Goal: Information Seeking & Learning: Learn about a topic

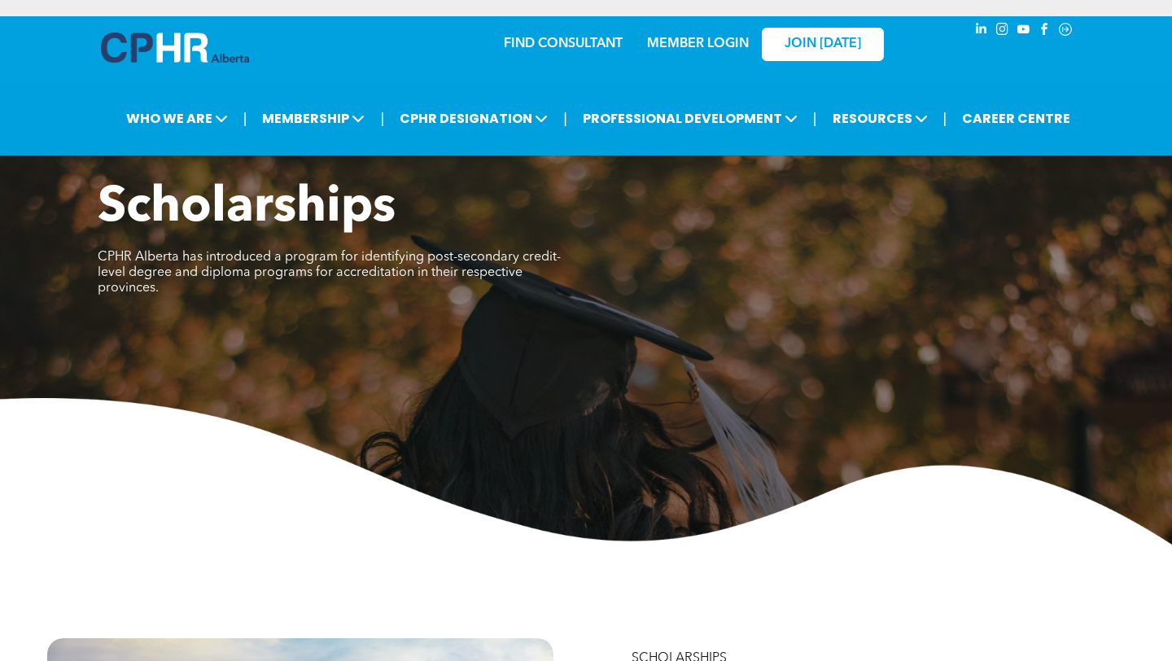
click at [195, 52] on img at bounding box center [175, 48] width 148 height 30
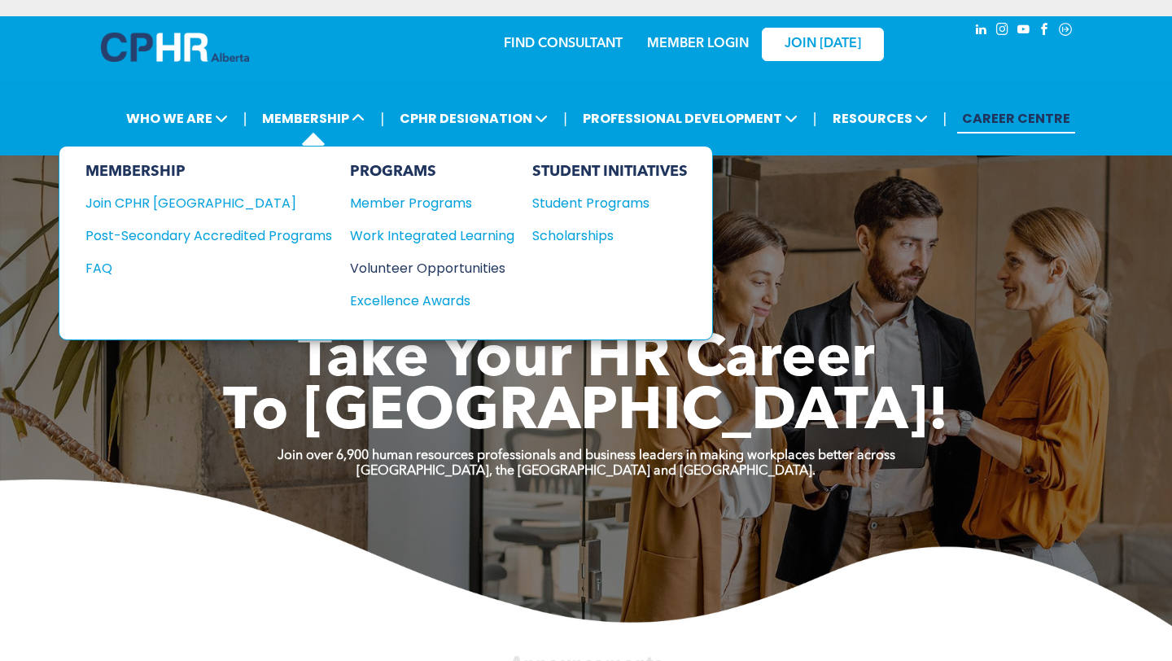
click at [427, 261] on div "Volunteer Opportunities" at bounding box center [424, 268] width 148 height 20
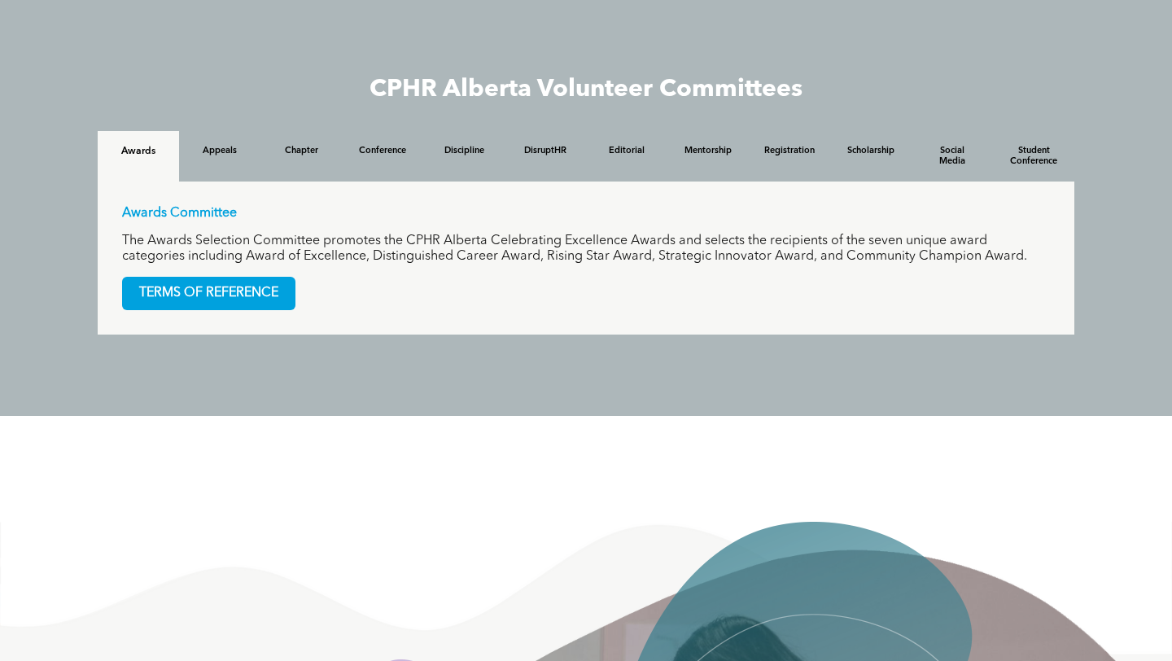
scroll to position [1557, 0]
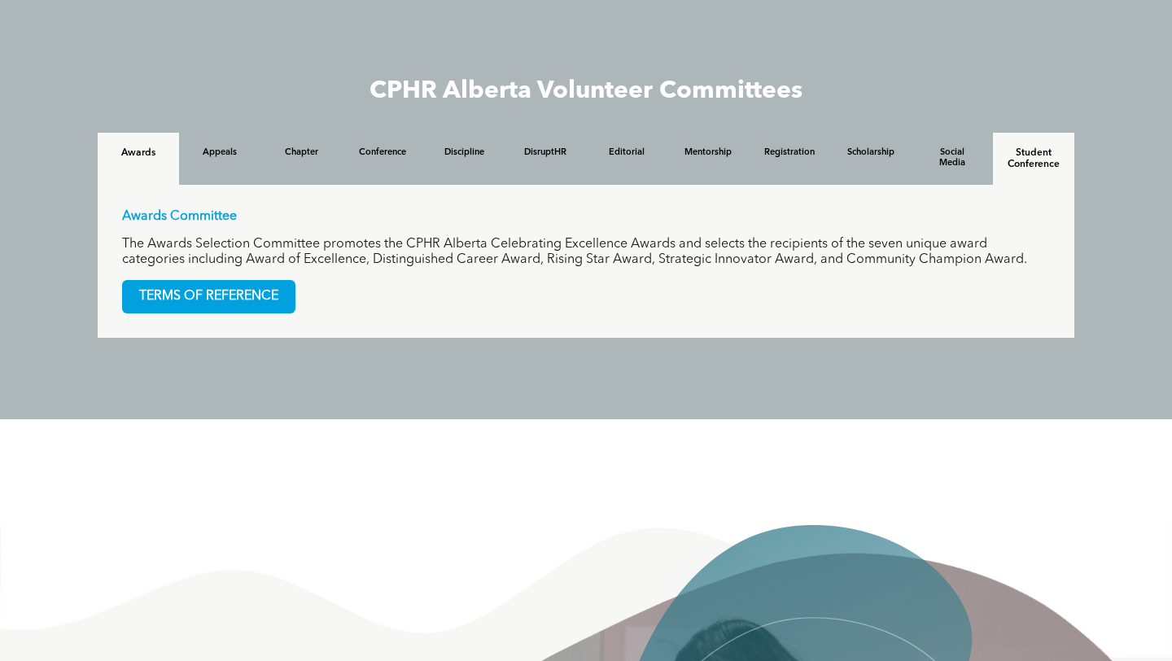
click at [1027, 155] on h4 "Student Conference" at bounding box center [1034, 158] width 52 height 23
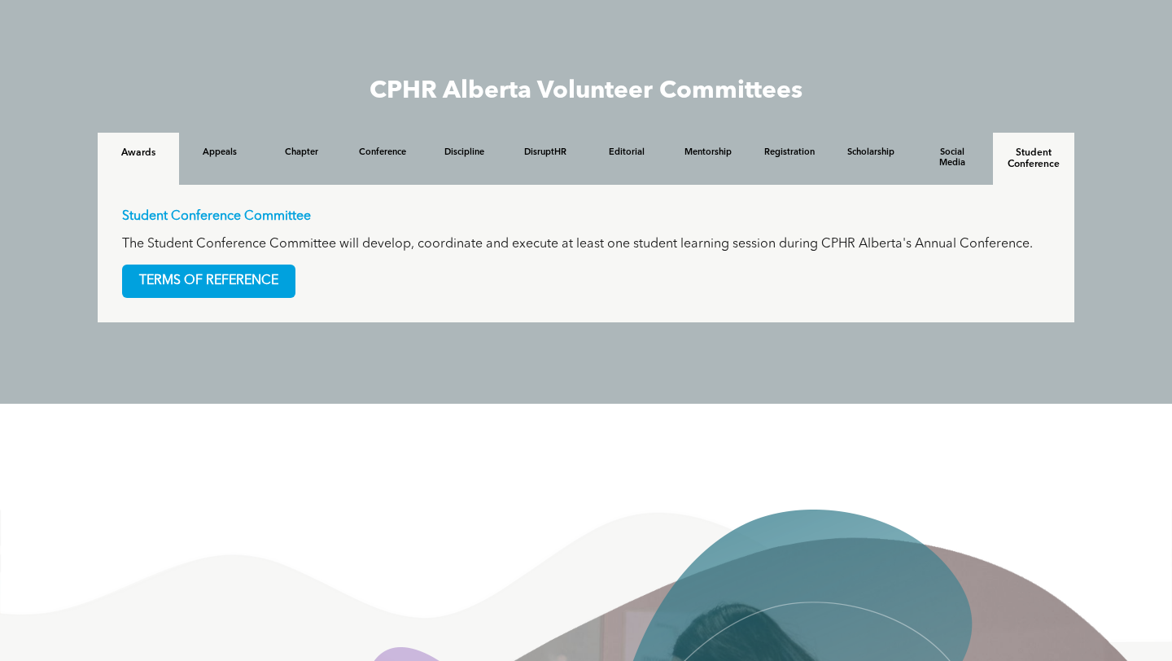
click at [146, 158] on h4 "Awards" at bounding box center [138, 152] width 52 height 11
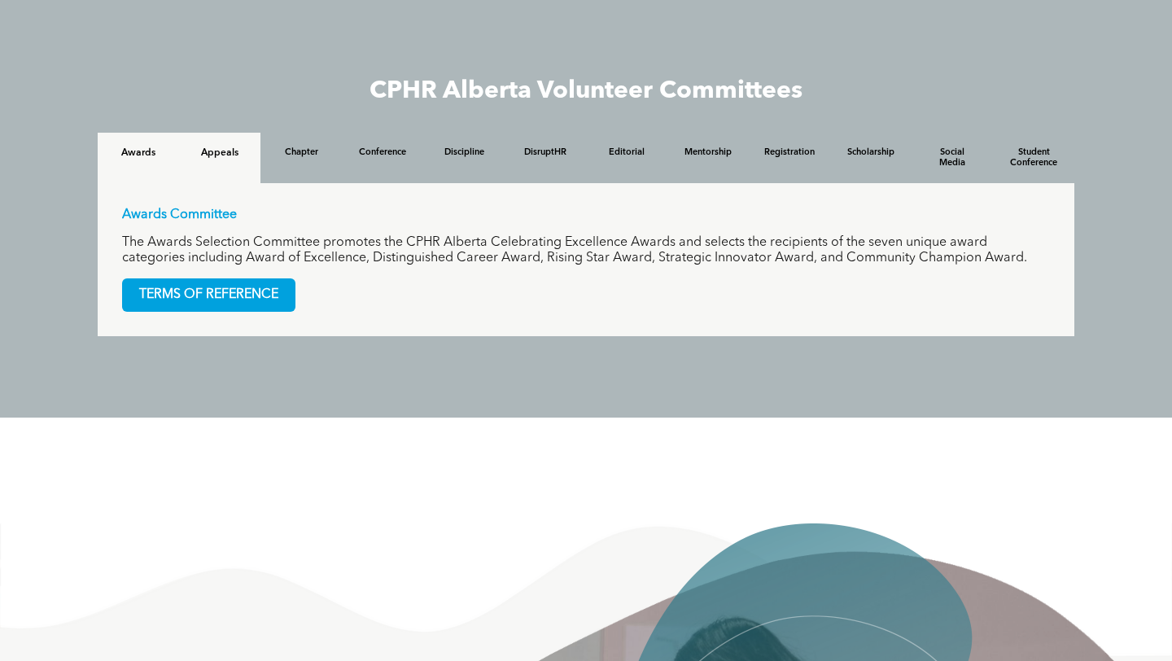
click at [230, 154] on h4 "Appeals" at bounding box center [220, 152] width 52 height 11
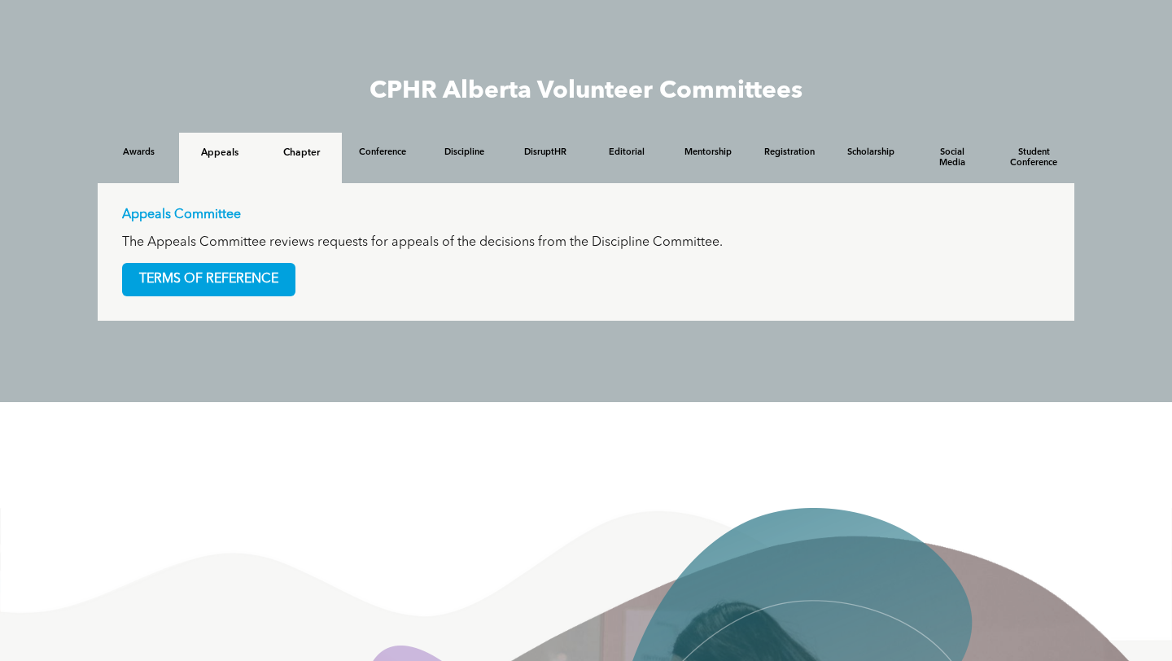
click at [304, 162] on div "Chapter" at bounding box center [301, 158] width 81 height 50
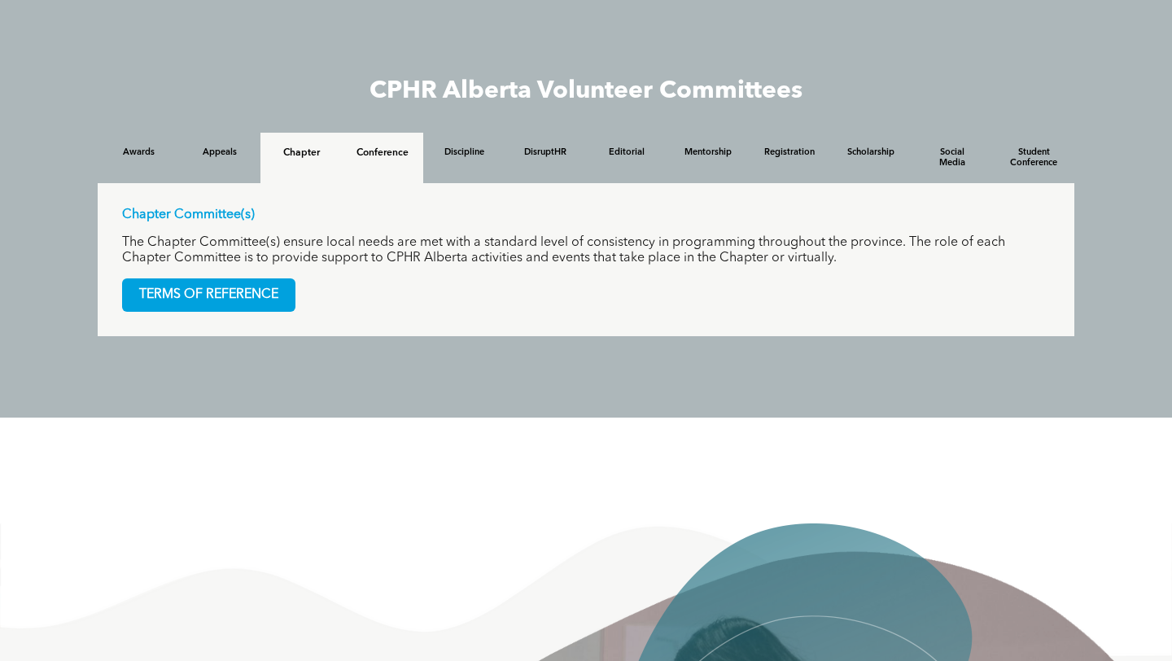
click at [357, 159] on h4 "Conference" at bounding box center [383, 152] width 52 height 11
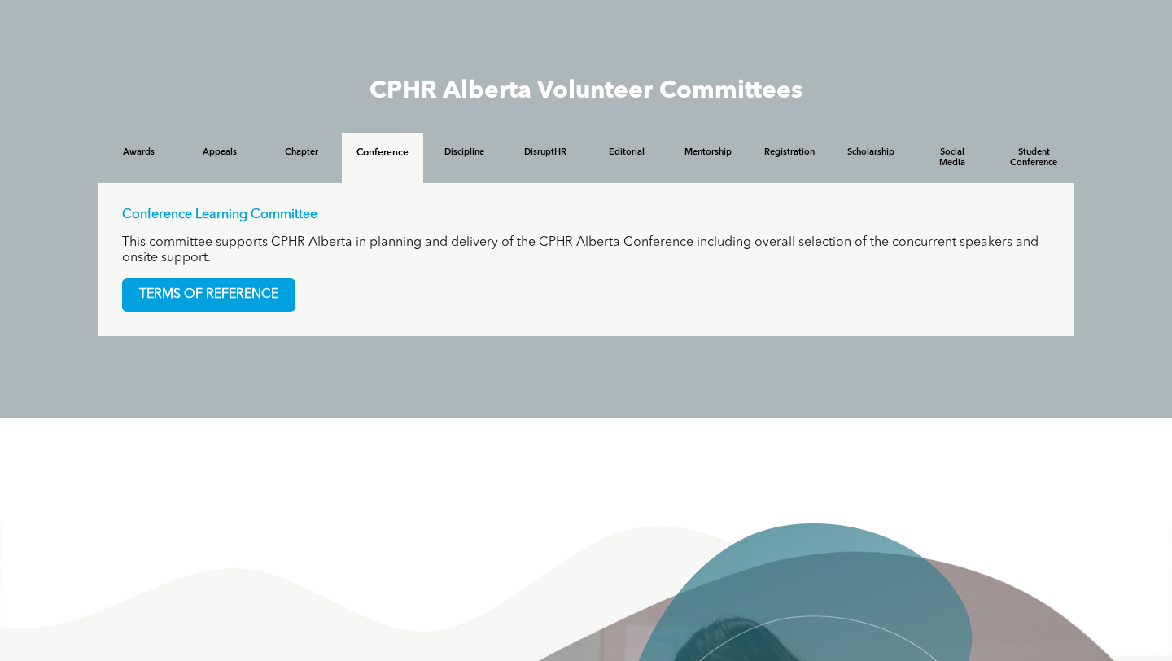
click at [414, 160] on div "Conference" at bounding box center [382, 158] width 81 height 50
click at [468, 160] on div "Discipline" at bounding box center [463, 158] width 81 height 50
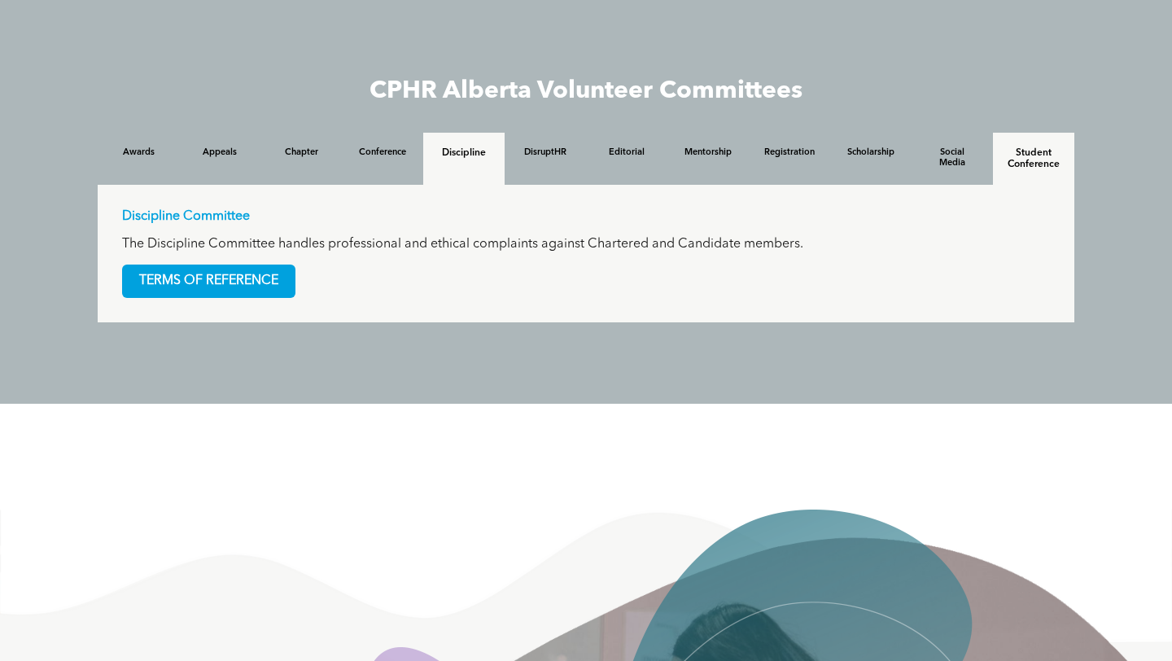
click at [1024, 139] on div "Student Conference" at bounding box center [1033, 159] width 81 height 52
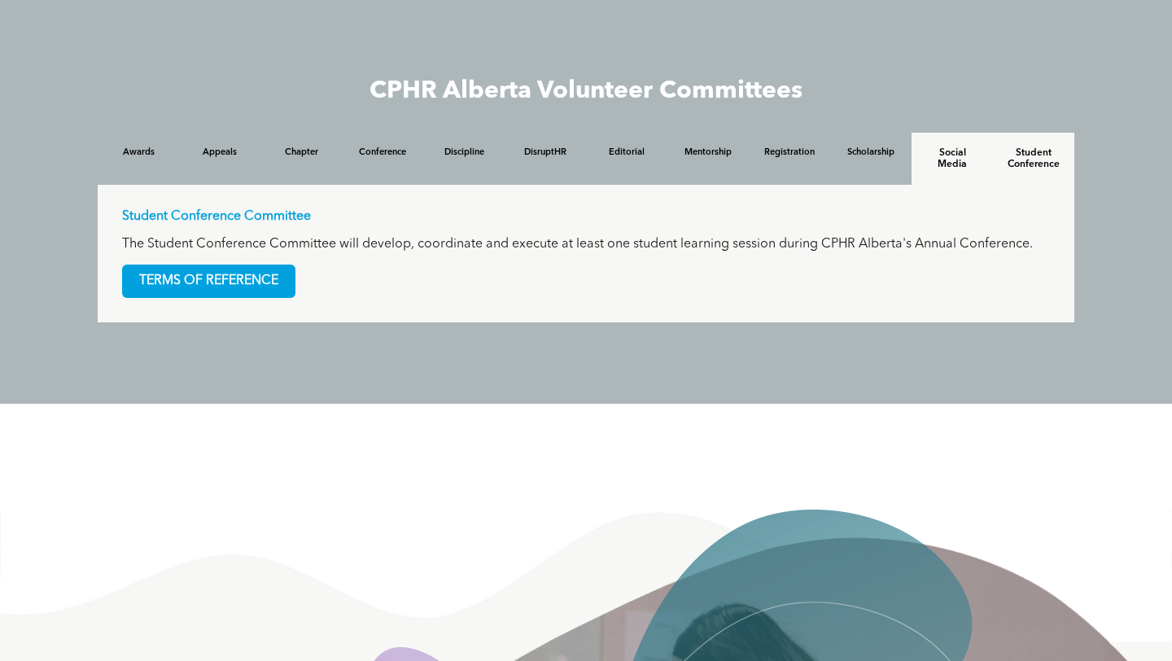
click at [951, 153] on h4 "Social Media" at bounding box center [952, 158] width 52 height 23
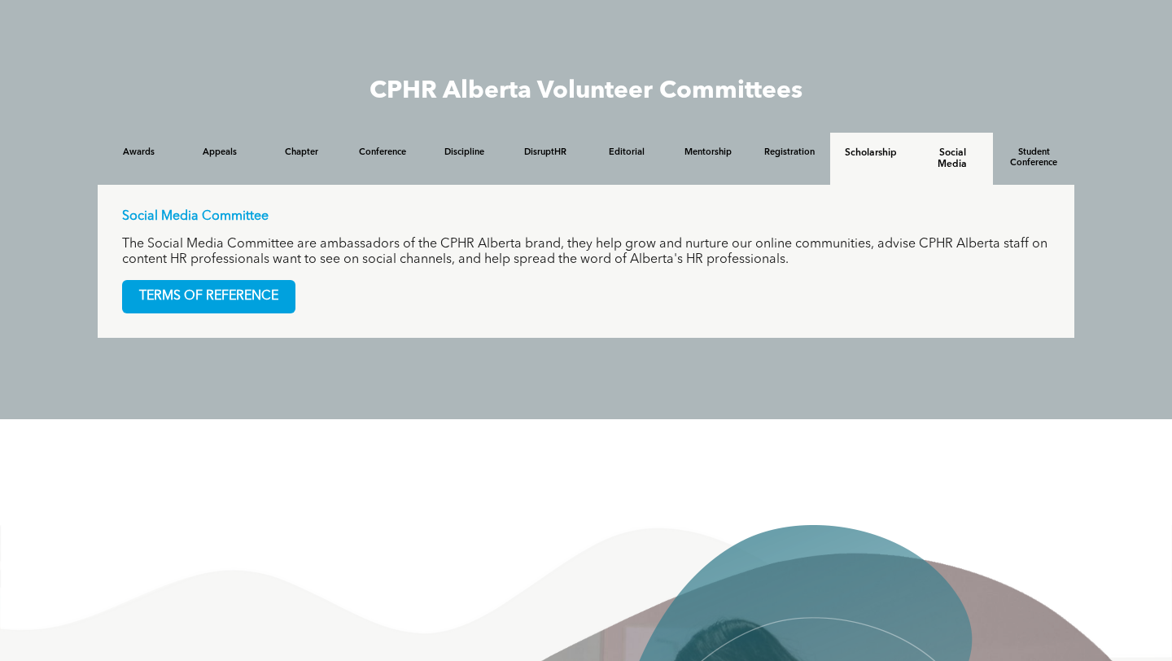
click at [887, 155] on h4 "Scholarship" at bounding box center [871, 152] width 52 height 11
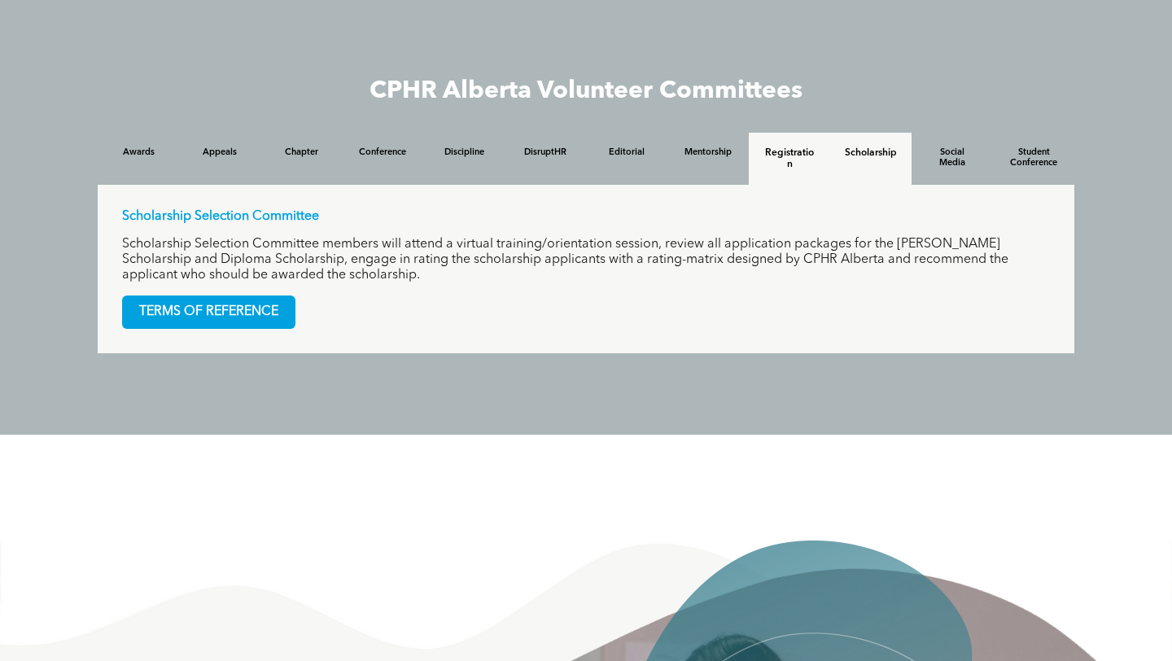
click at [786, 163] on h4 "Registration" at bounding box center [790, 158] width 52 height 23
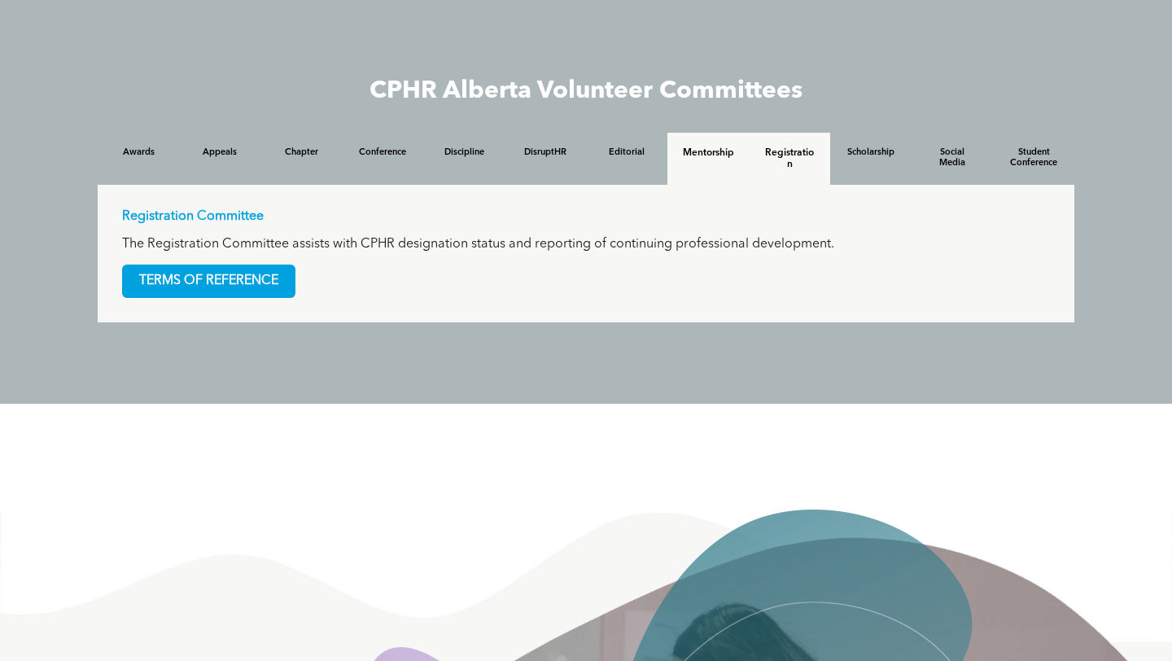
click at [707, 171] on div "Mentorship" at bounding box center [708, 159] width 81 height 52
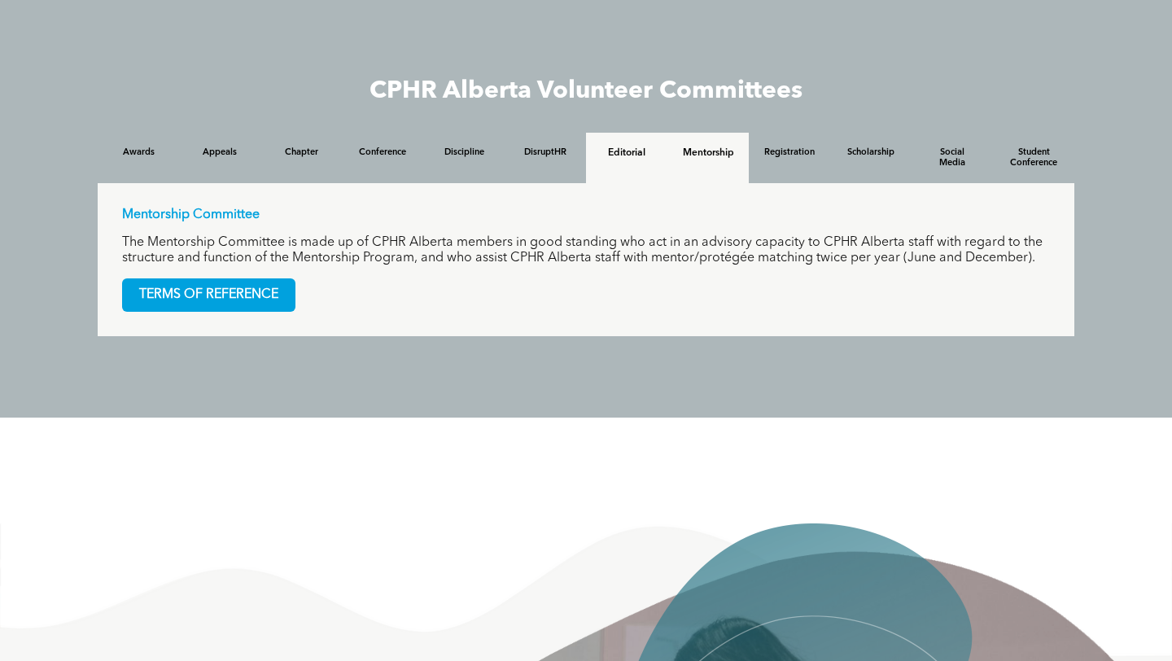
click at [654, 164] on div "Editorial" at bounding box center [626, 158] width 81 height 50
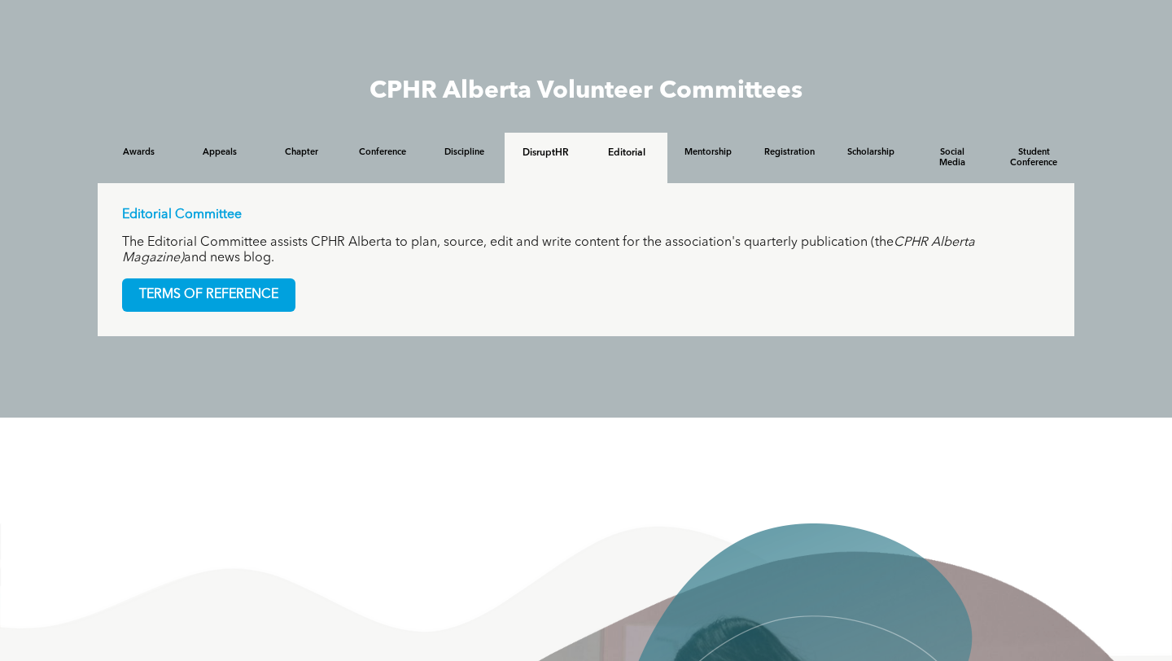
click at [583, 171] on div "DisruptHR" at bounding box center [545, 158] width 81 height 50
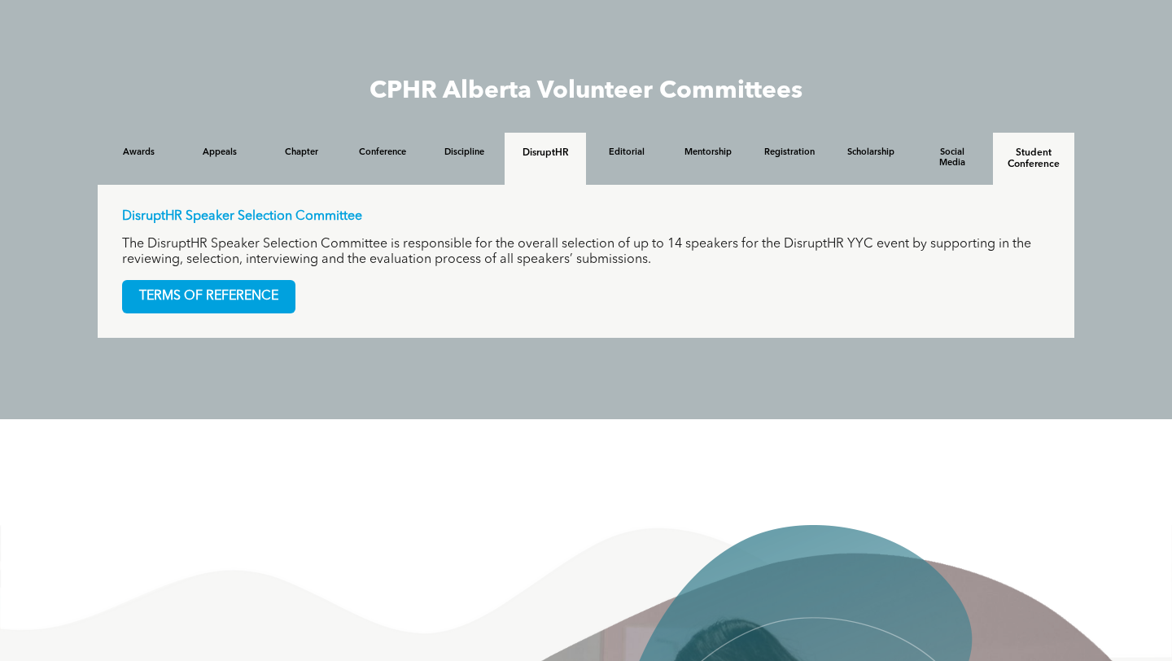
click at [1032, 170] on h4 "Student Conference" at bounding box center [1034, 158] width 52 height 23
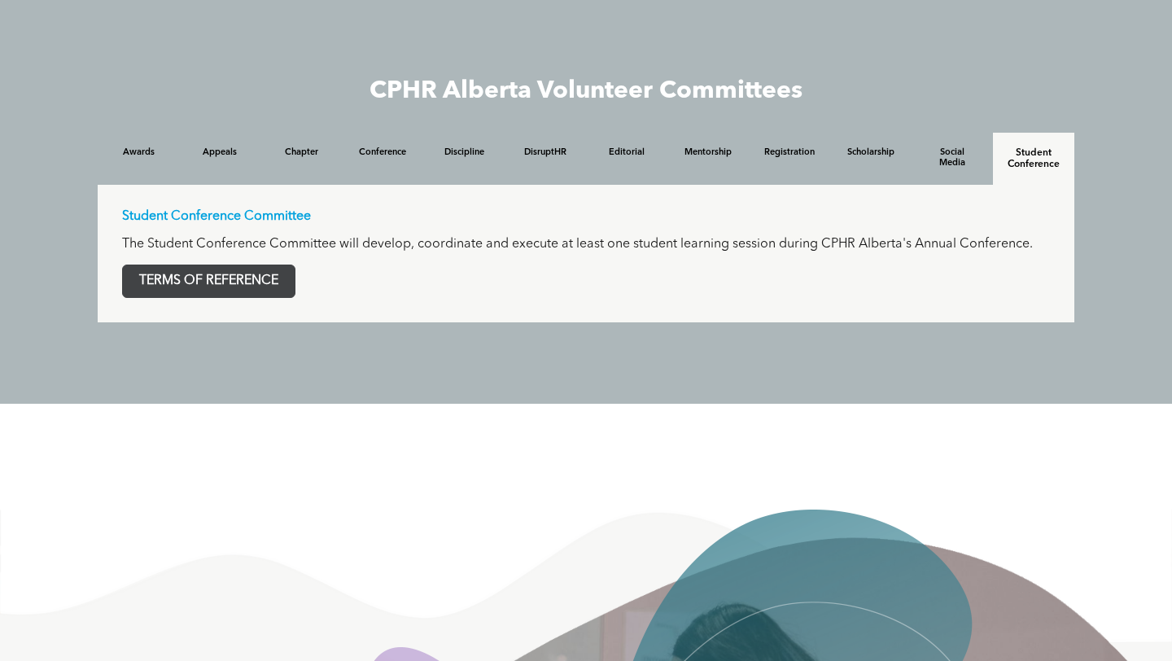
click at [265, 293] on span "TERMS OF REFERENCE" at bounding box center [209, 281] width 172 height 32
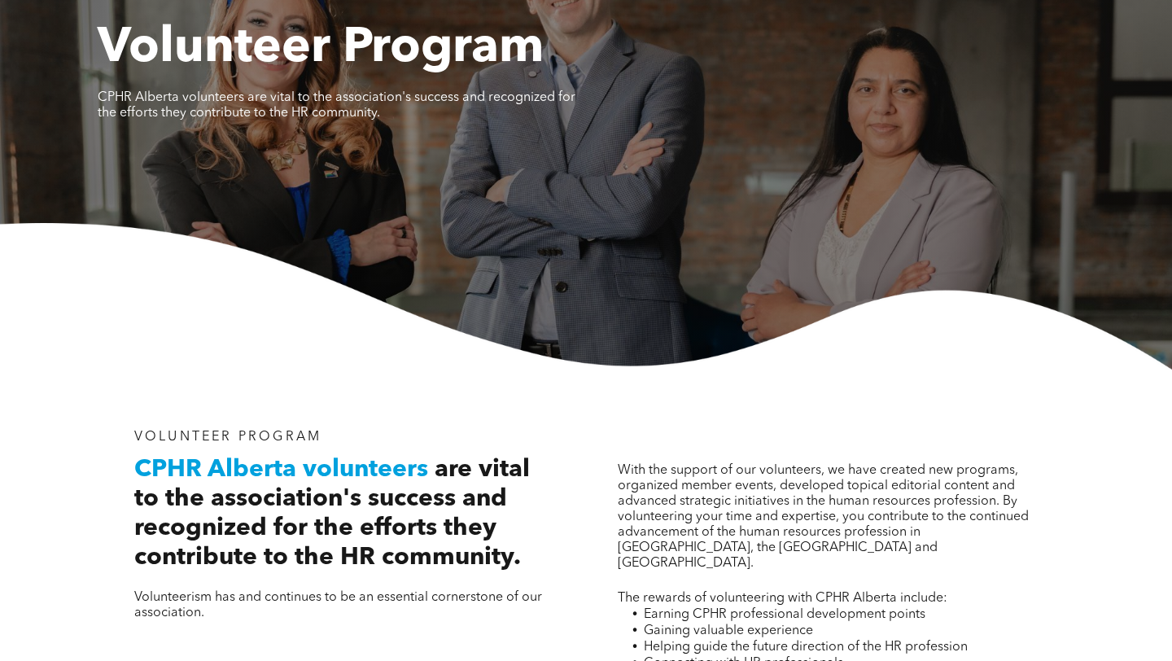
scroll to position [0, 0]
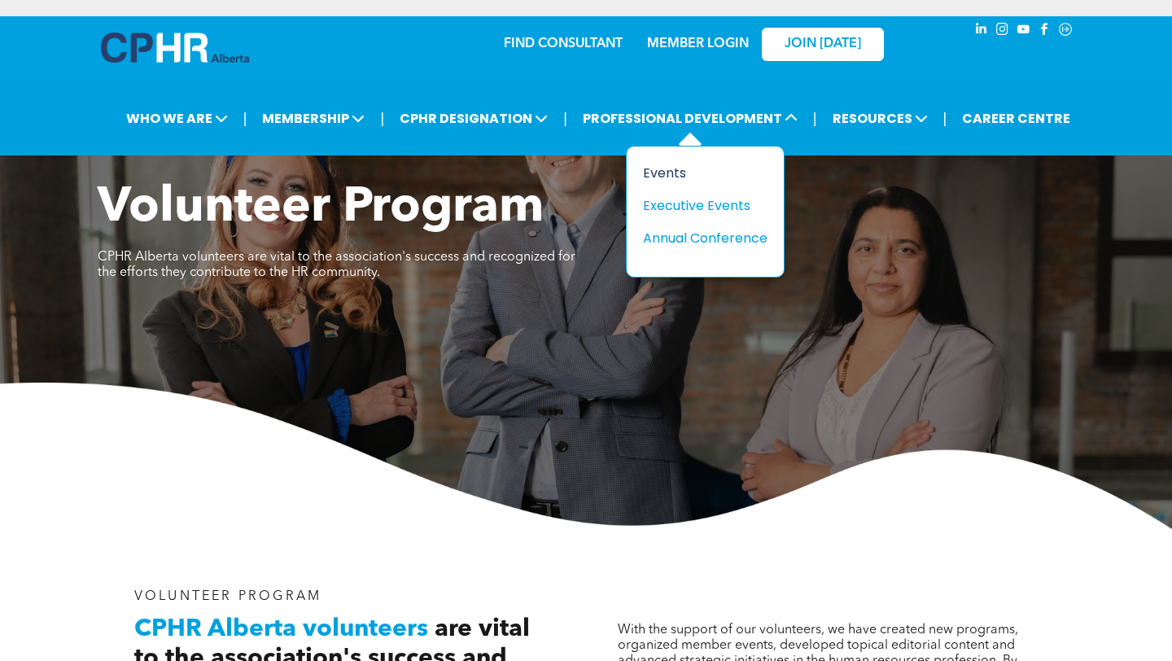
click at [673, 180] on div "Events" at bounding box center [699, 173] width 112 height 20
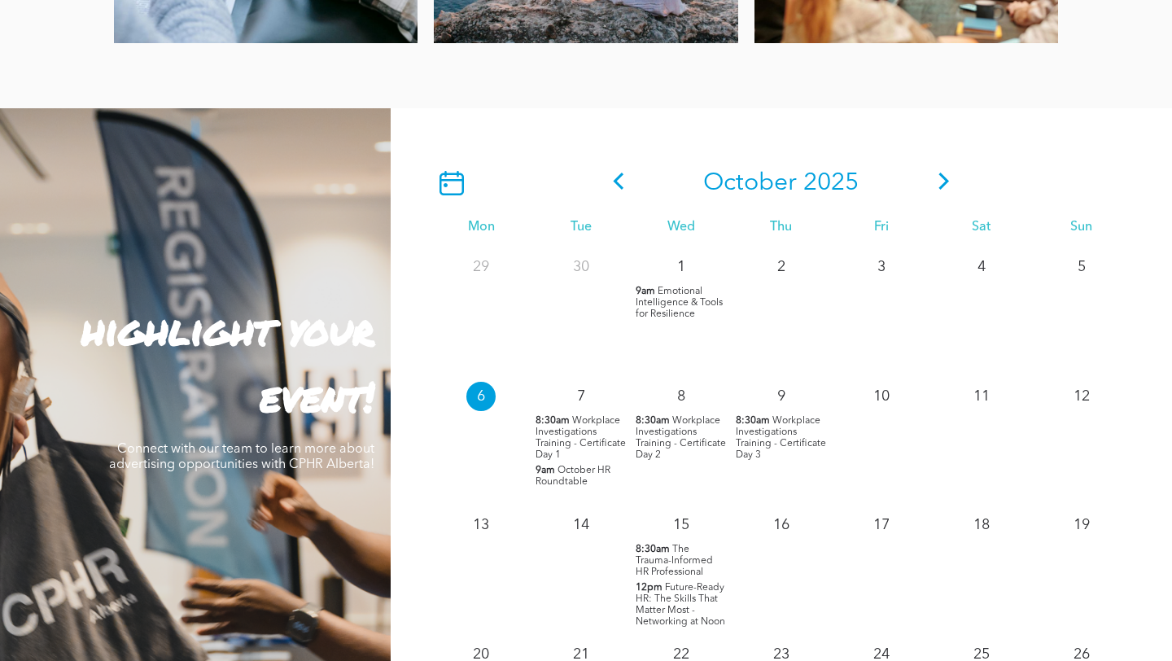
scroll to position [1312, 0]
click at [948, 173] on icon at bounding box center [944, 181] width 24 height 17
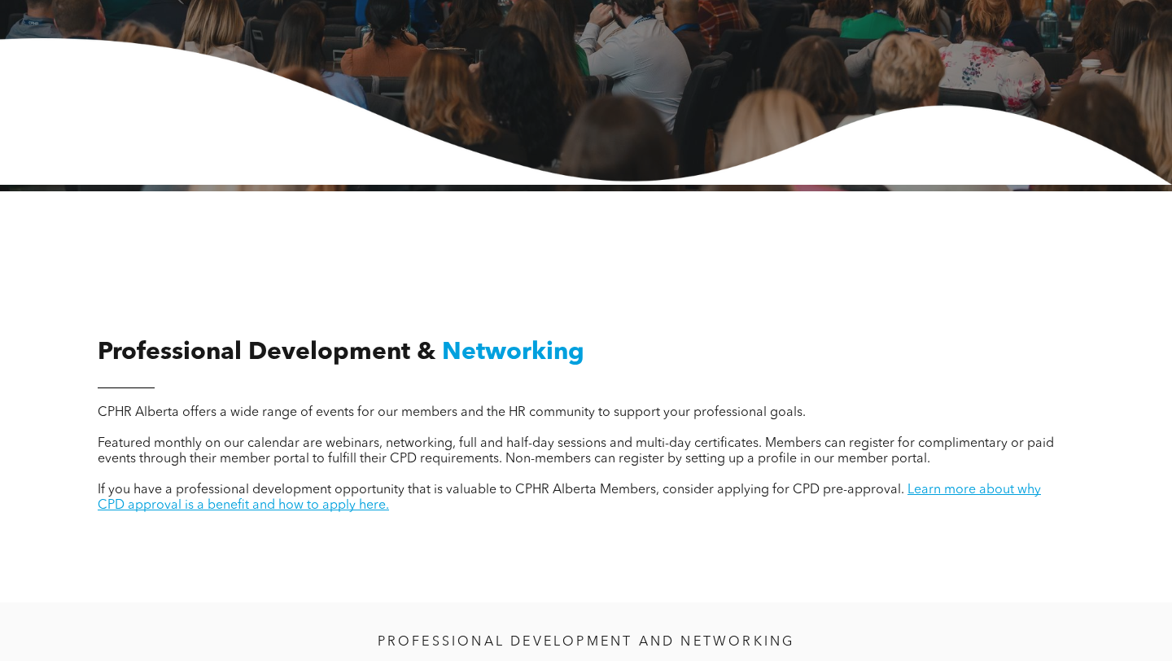
scroll to position [0, 0]
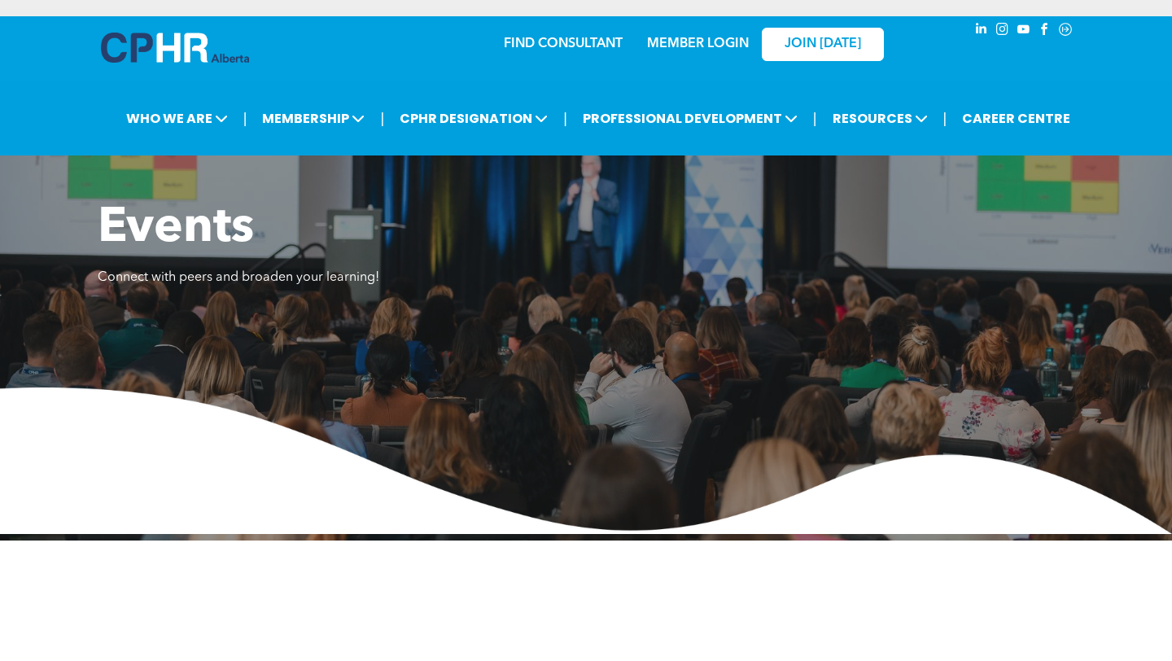
click at [730, 49] on link "MEMBER LOGIN" at bounding box center [698, 43] width 102 height 13
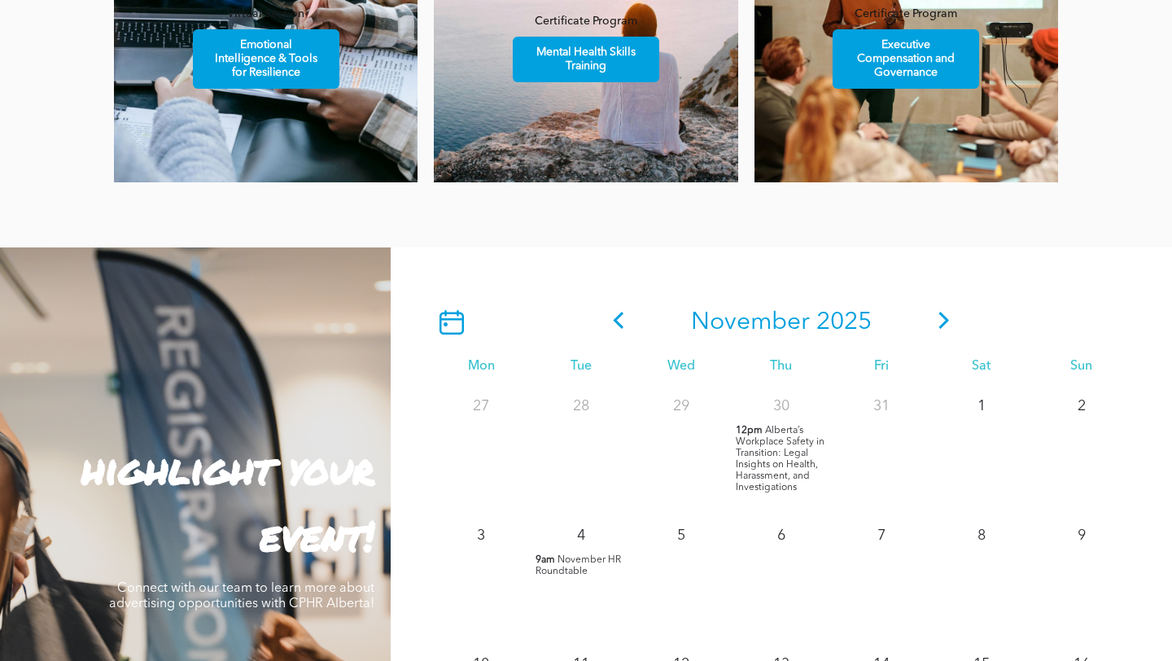
scroll to position [1124, 0]
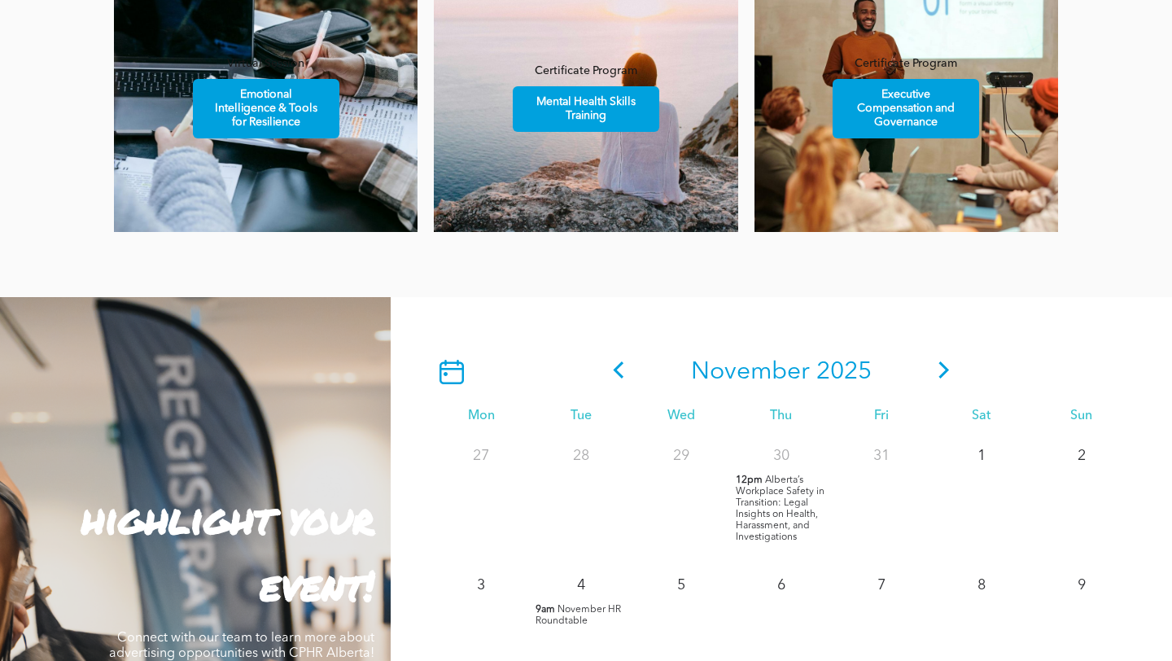
click at [937, 368] on icon at bounding box center [944, 369] width 24 height 17
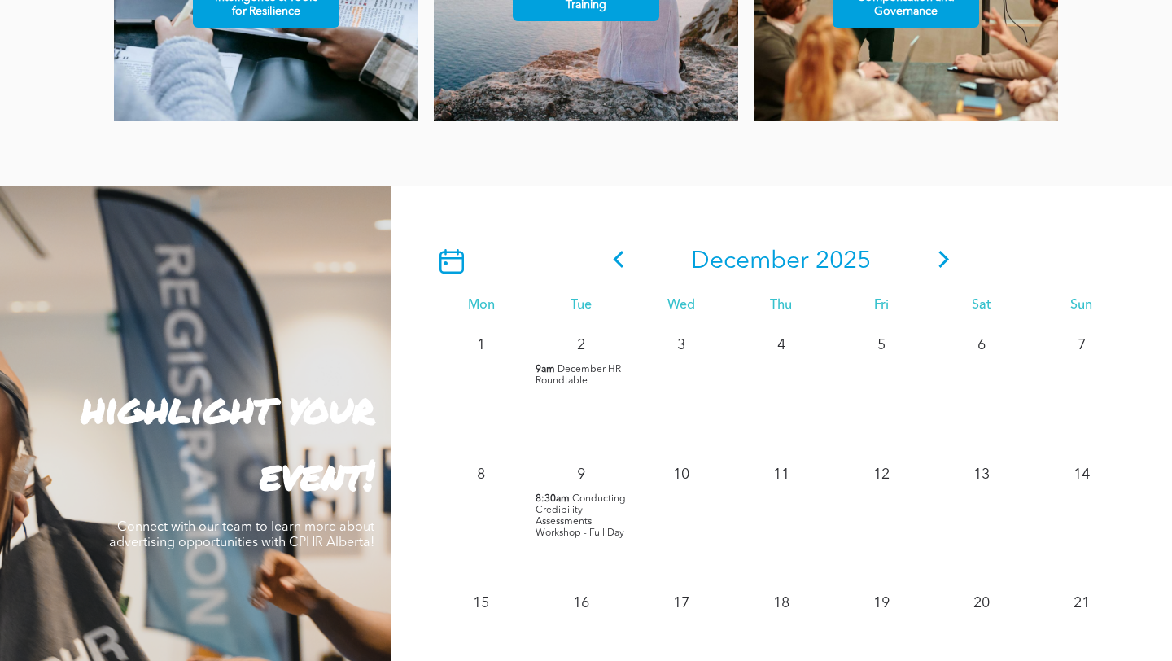
scroll to position [1222, 0]
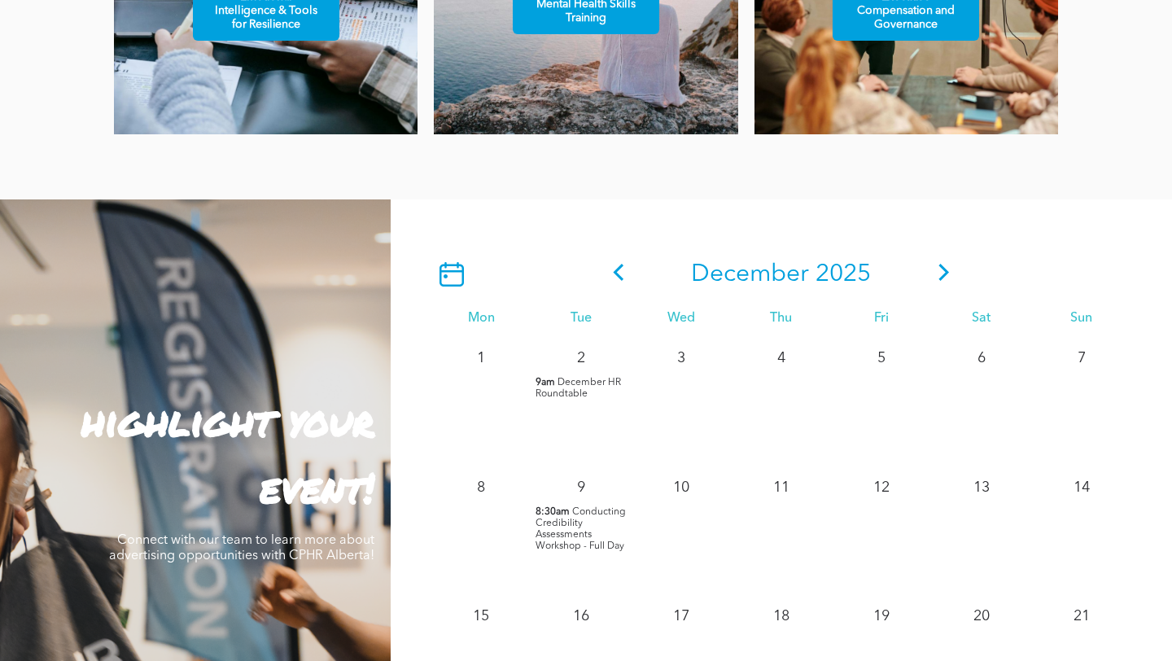
click at [622, 271] on icon at bounding box center [618, 272] width 24 height 17
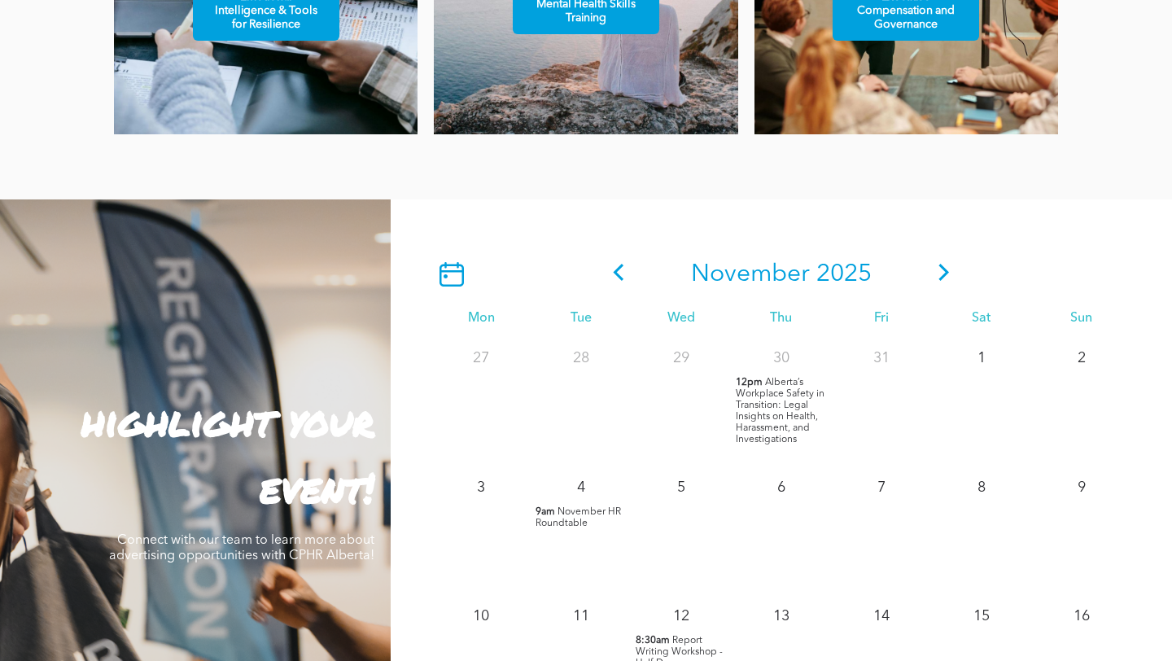
click at [622, 271] on icon at bounding box center [618, 272] width 24 height 17
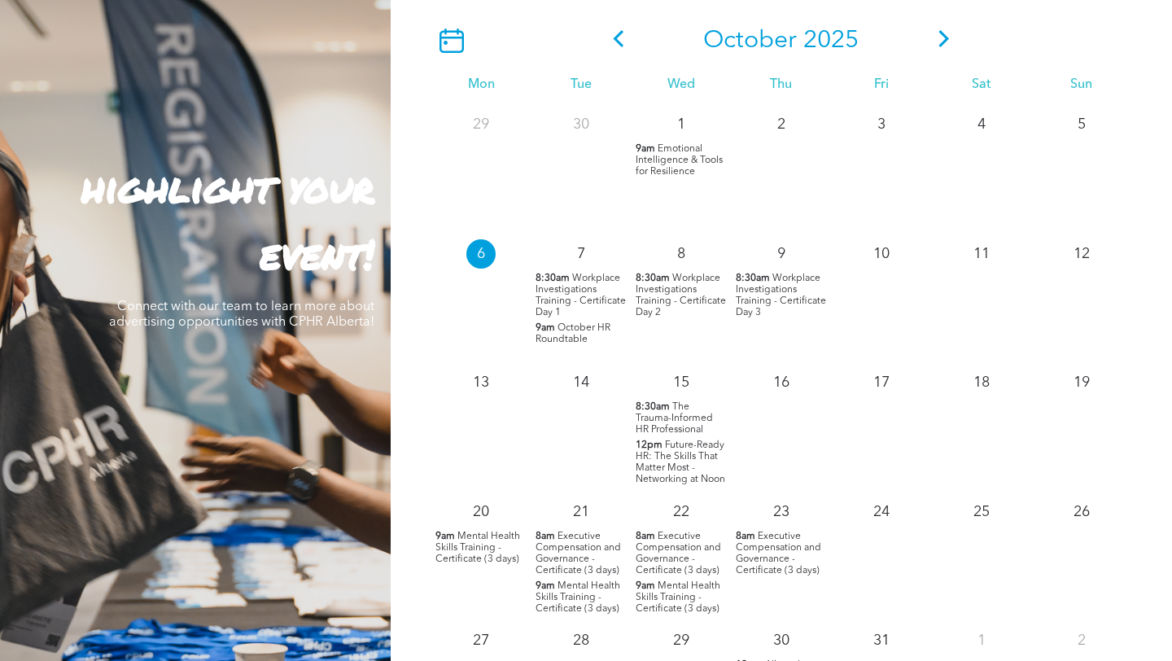
scroll to position [1455, 0]
click at [659, 440] on span "12pm" at bounding box center [649, 445] width 27 height 11
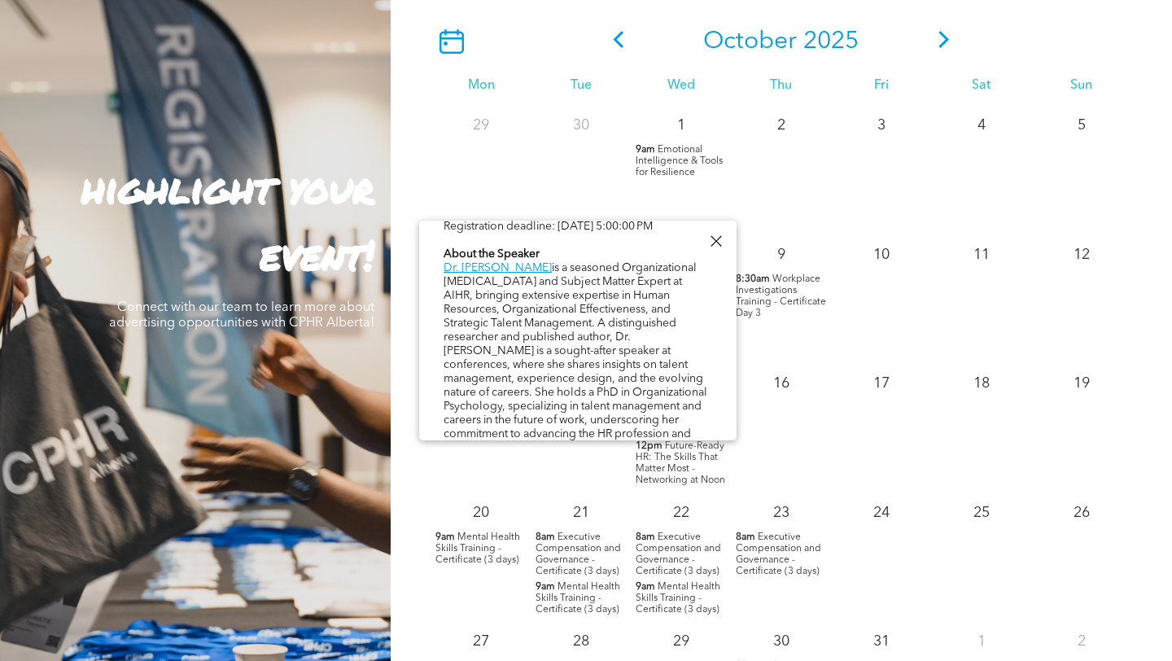
scroll to position [911, 0]
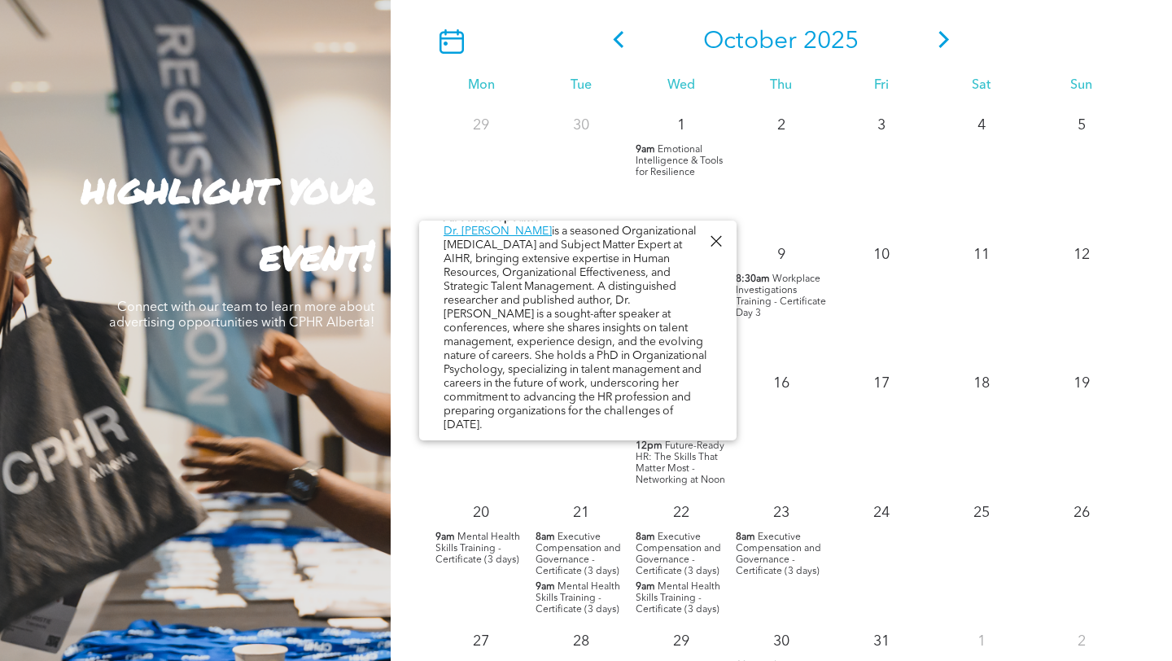
click at [723, 234] on div at bounding box center [716, 241] width 22 height 22
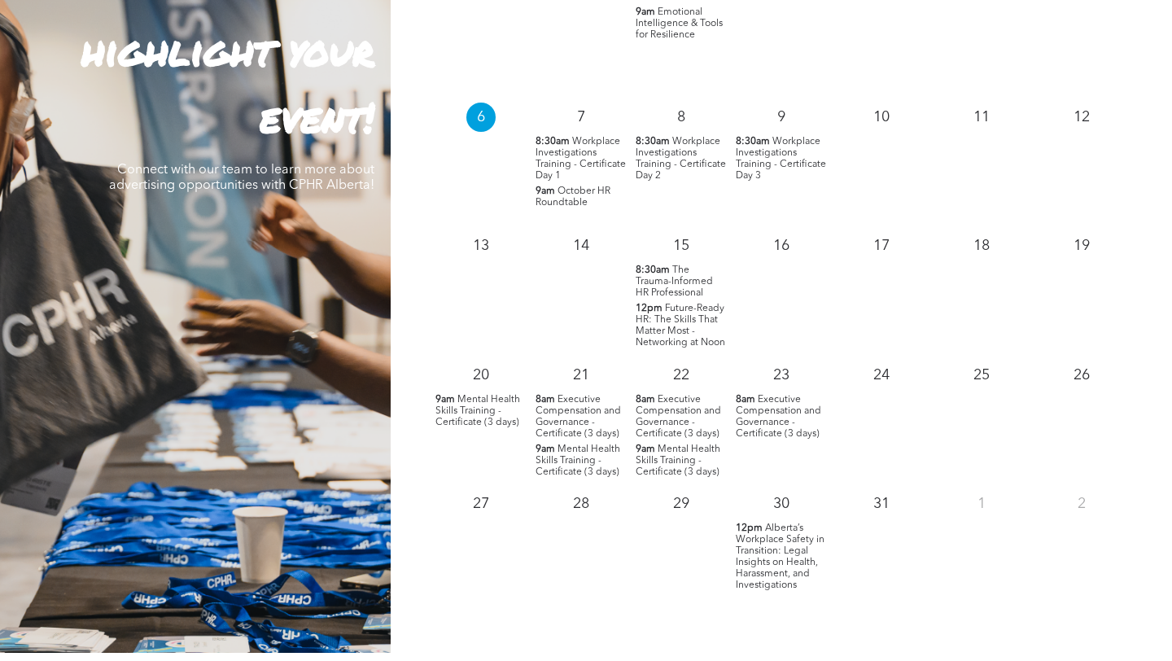
scroll to position [1600, 0]
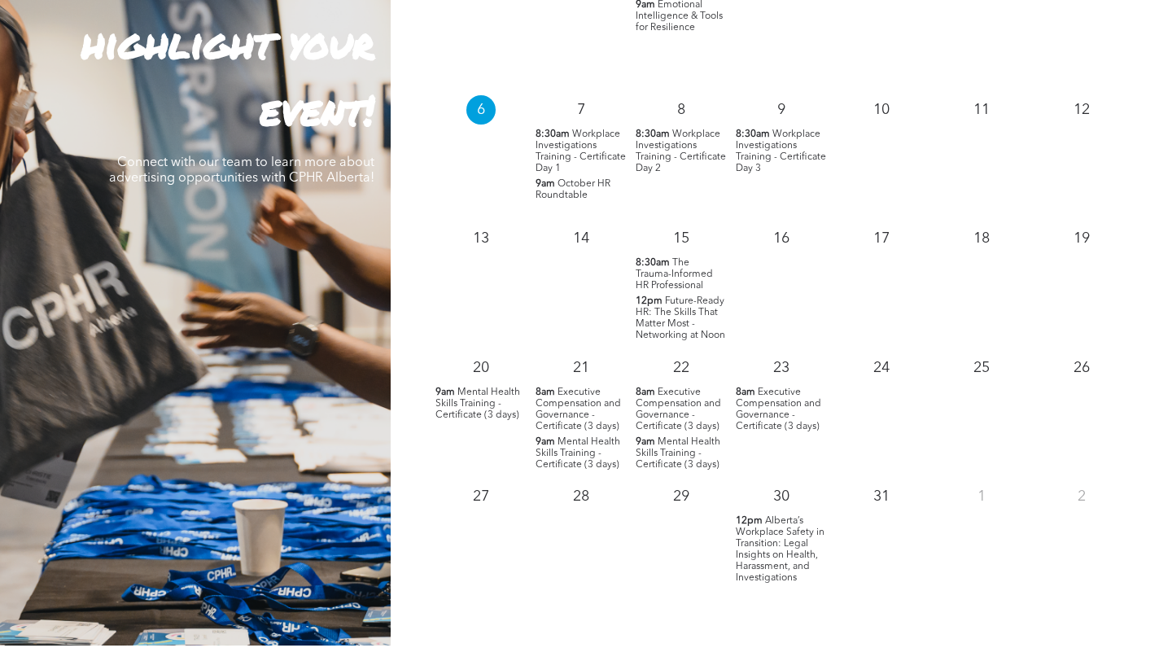
click at [768, 558] on span "Alberta’s Workplace Safety in Transition: Legal Insights on Health, Harassment,…" at bounding box center [780, 549] width 89 height 67
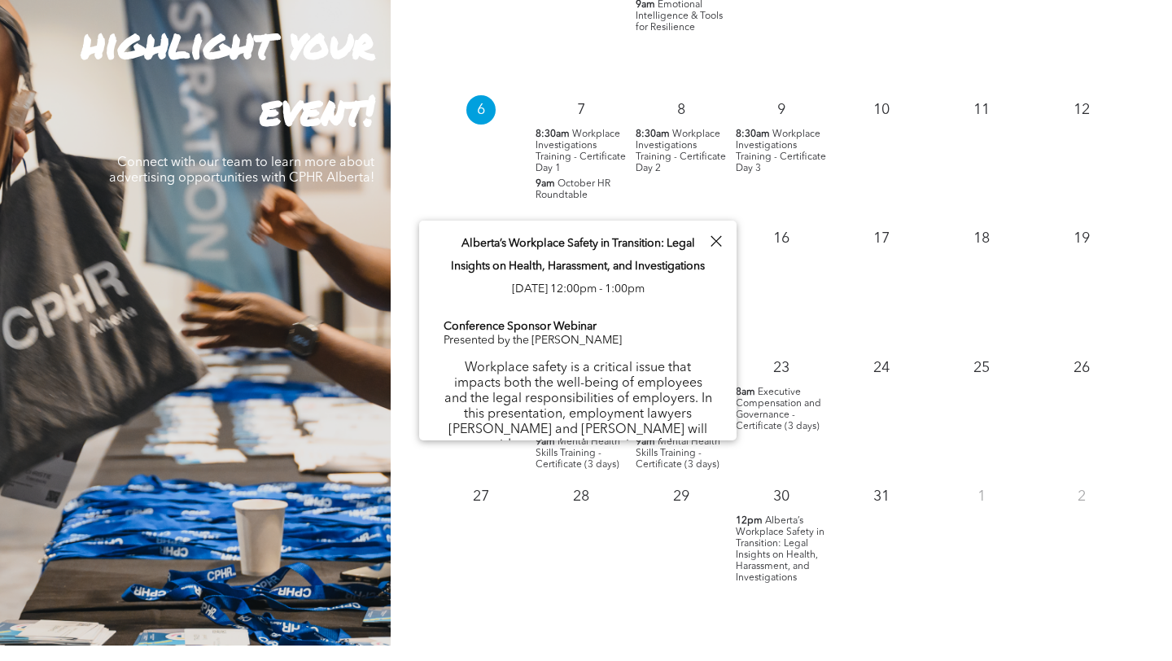
click at [716, 237] on div at bounding box center [716, 241] width 22 height 22
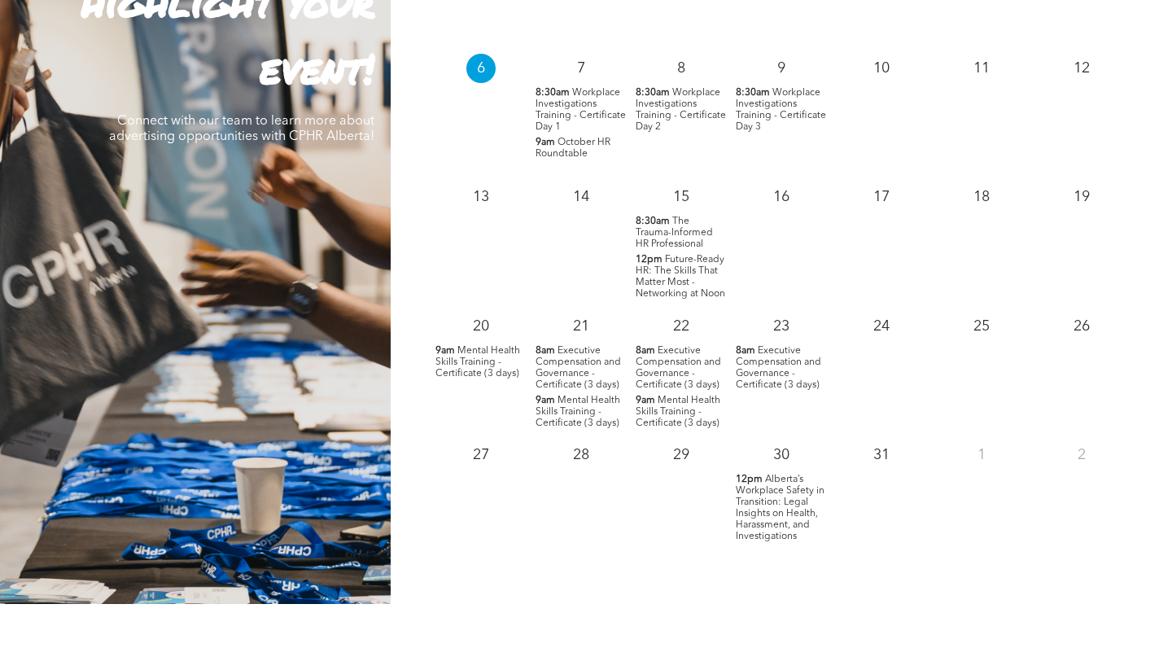
scroll to position [1571, 0]
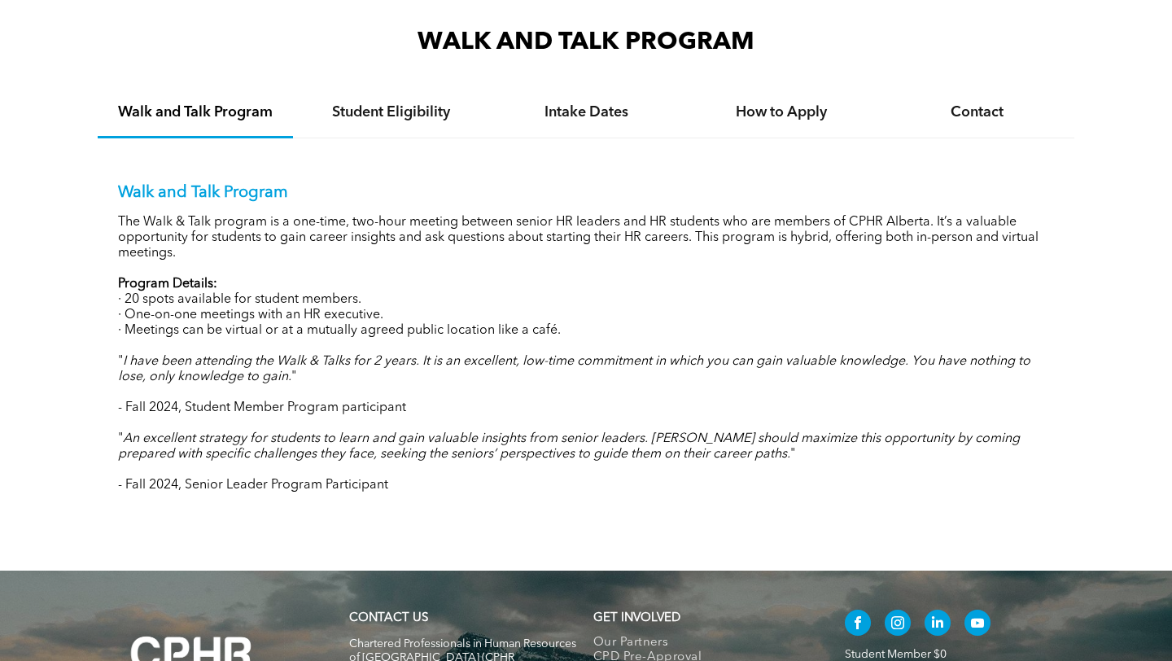
scroll to position [1578, 0]
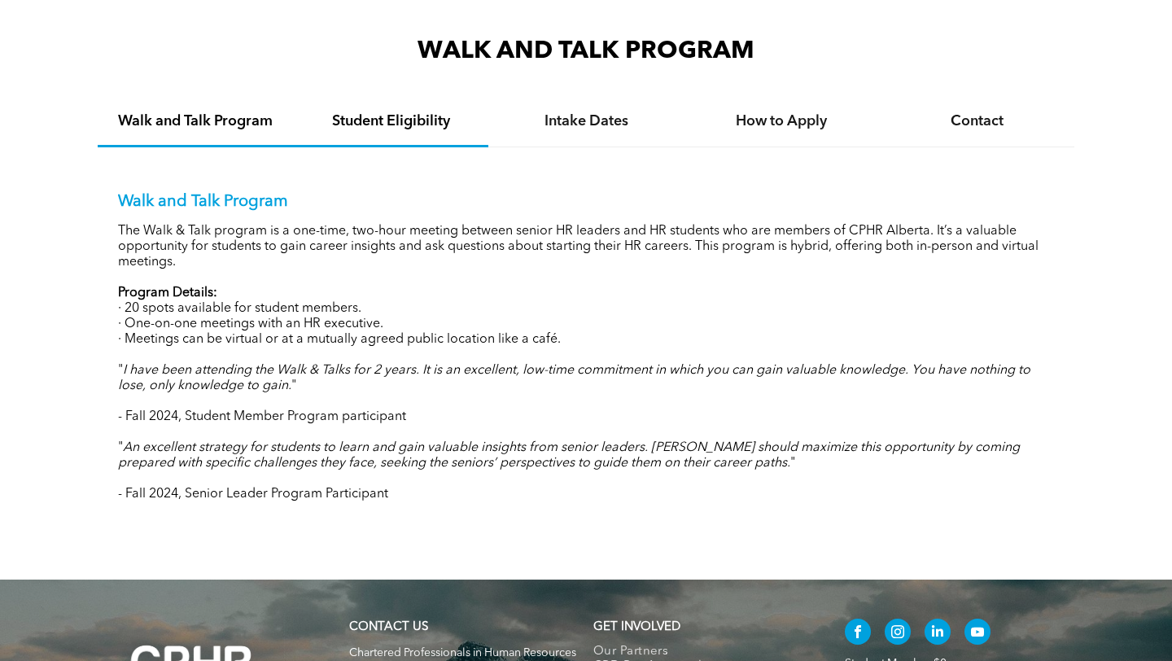
click at [415, 130] on div "Student Eligibility" at bounding box center [390, 123] width 195 height 50
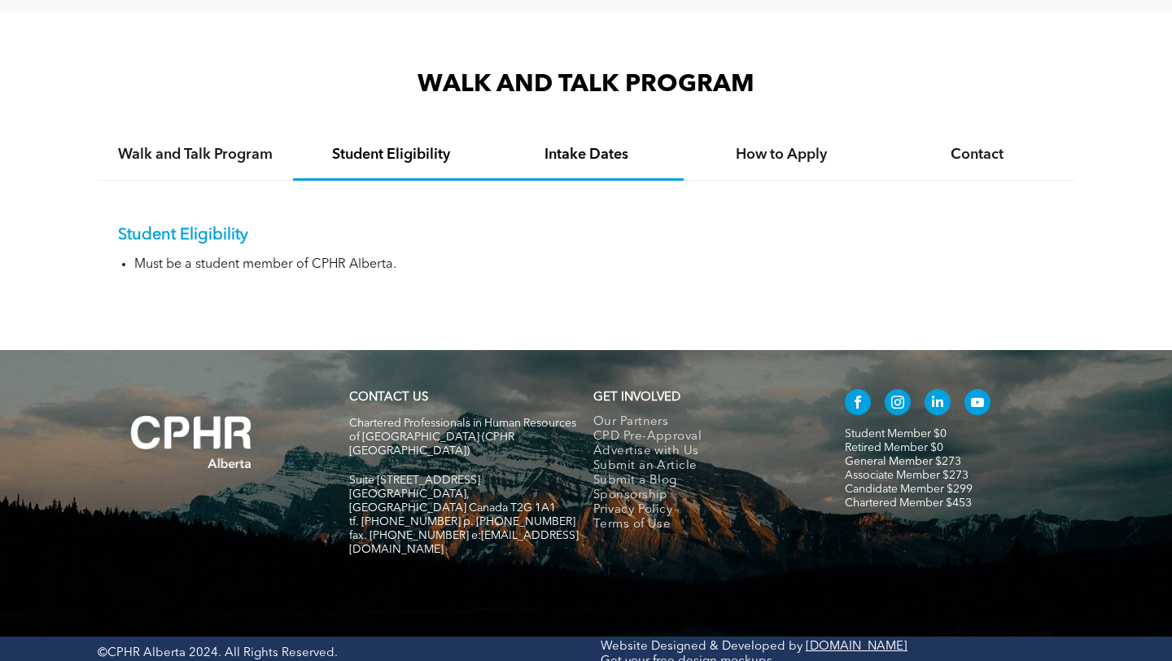
click at [547, 161] on div "Intake Dates" at bounding box center [585, 156] width 195 height 50
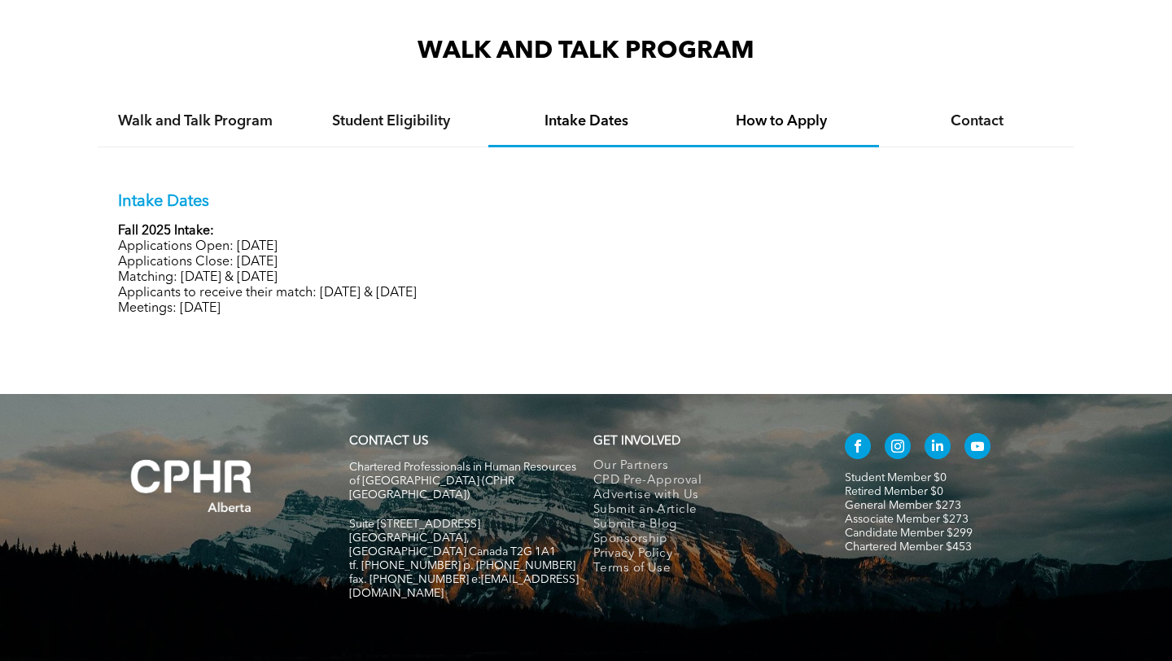
click at [815, 125] on h4 "How to Apply" at bounding box center [781, 121] width 166 height 18
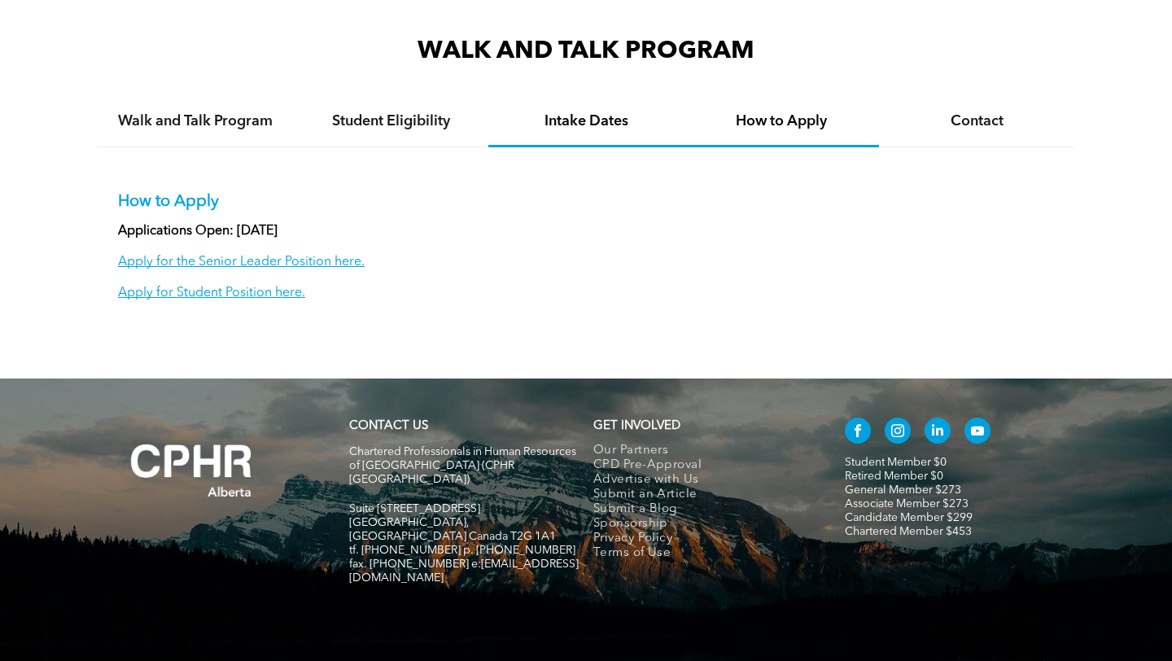
click at [620, 134] on div "Intake Dates" at bounding box center [585, 123] width 195 height 50
